Goal: Task Accomplishment & Management: Manage account settings

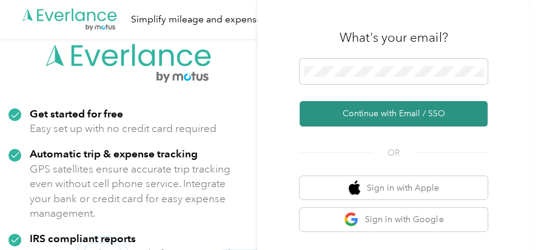
click at [398, 112] on button "Continue with Email / SSO" at bounding box center [393, 113] width 188 height 25
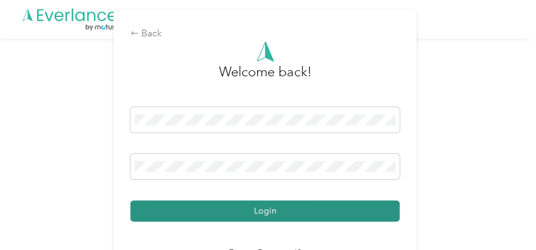
click at [310, 206] on button "Login" at bounding box center [264, 211] width 269 height 21
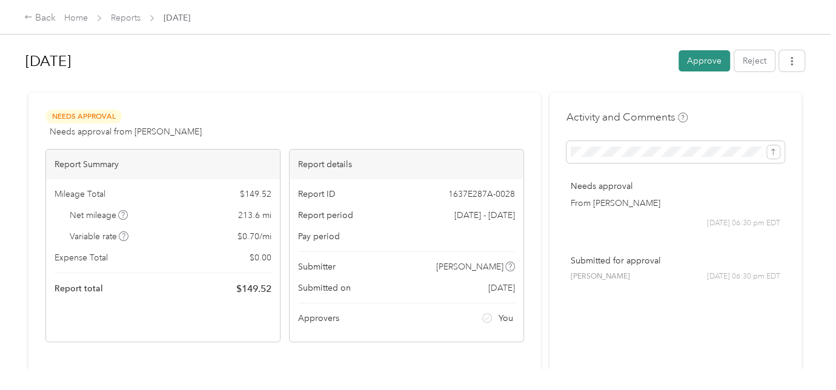
click at [535, 58] on button "Approve" at bounding box center [705, 60] width 52 height 21
